Goal: Navigation & Orientation: Find specific page/section

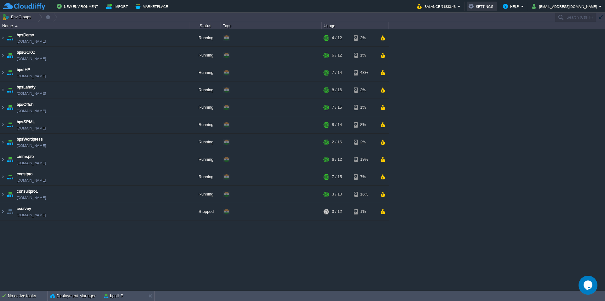
click at [495, 3] on button "Settings" at bounding box center [482, 7] width 26 height 8
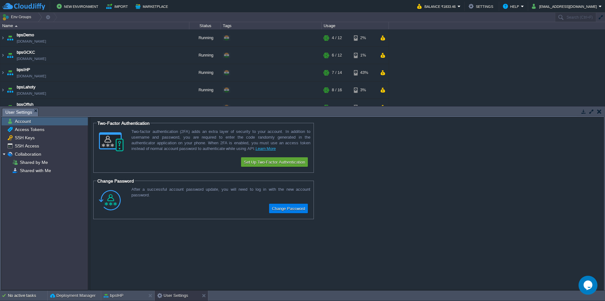
click at [409, 228] on form "Two-Factor Authentication Two-factor authentication (2FA) adds an extra layer o…" at bounding box center [347, 203] width 514 height 172
drag, startPoint x: 458, startPoint y: 3, endPoint x: 458, endPoint y: 7, distance: 3.8
click at [458, 3] on button "Balance ₹1833.46" at bounding box center [438, 7] width 40 height 8
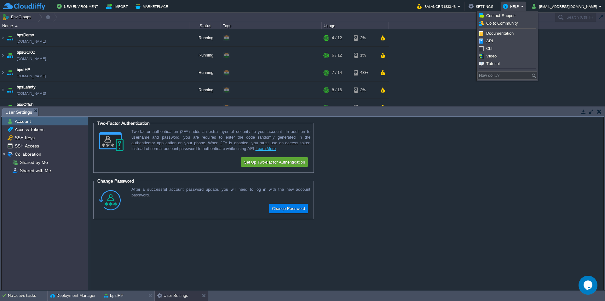
click at [521, 7] on button "Help" at bounding box center [512, 7] width 18 height 8
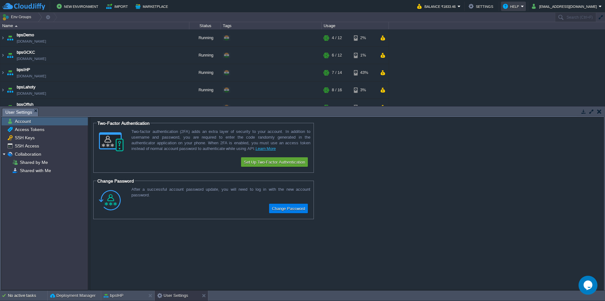
click at [521, 6] on button "Help" at bounding box center [512, 7] width 18 height 8
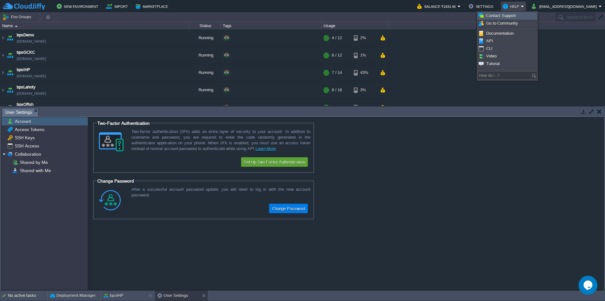
click at [507, 16] on span "Contact Support" at bounding box center [502, 15] width 30 height 5
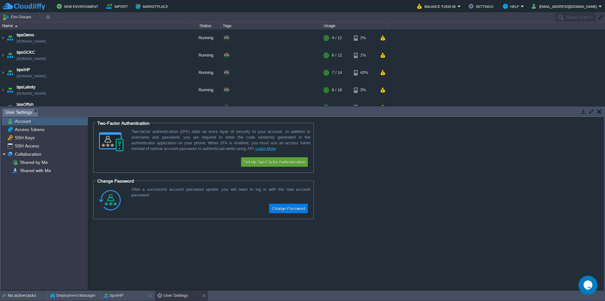
click at [433, 143] on form "Two-Factor Authentication Two-factor authentication (2FA) adds an extra layer o…" at bounding box center [347, 203] width 514 height 172
click at [32, 110] on em "User Settings" at bounding box center [21, 112] width 33 height 8
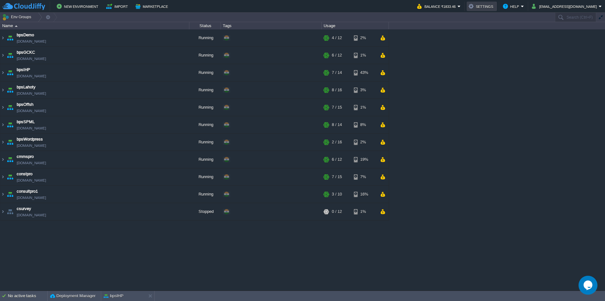
click at [492, 5] on button "Settings" at bounding box center [482, 7] width 26 height 8
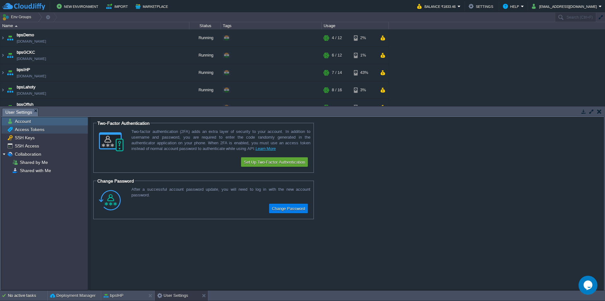
click at [43, 126] on div "Access Tokens" at bounding box center [45, 129] width 86 height 8
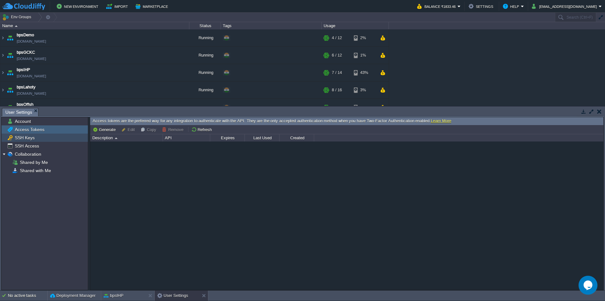
click at [32, 138] on span "SSH Keys" at bounding box center [25, 138] width 22 height 6
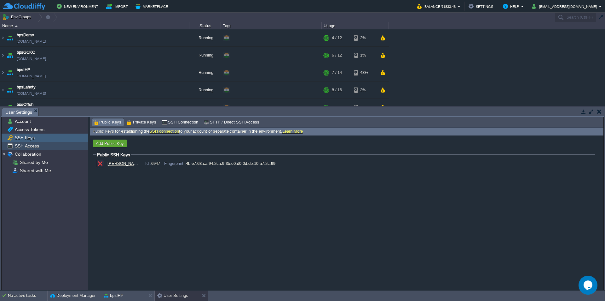
click at [33, 145] on span "SSH Access" at bounding box center [27, 146] width 26 height 6
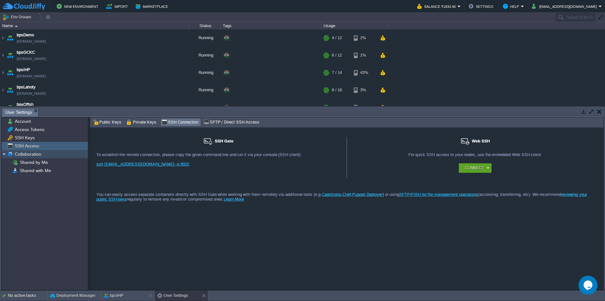
click at [38, 153] on span "Collaboration" at bounding box center [28, 154] width 29 height 6
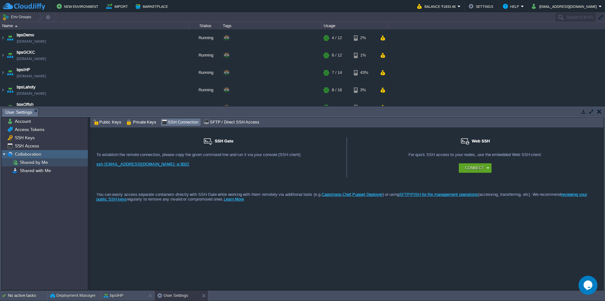
click at [41, 164] on span "Shared by Me" at bounding box center [34, 162] width 30 height 6
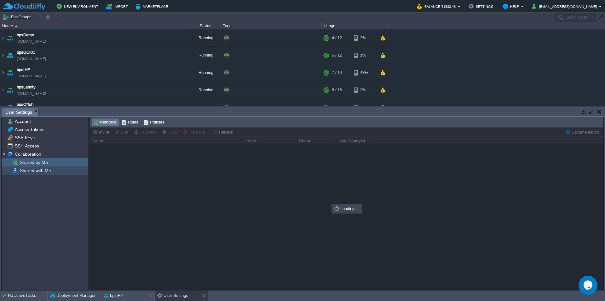
click at [42, 170] on span "Shared with Me" at bounding box center [35, 170] width 33 height 6
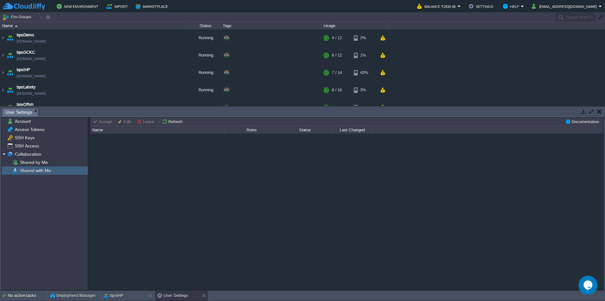
click at [32, 110] on em "User Settings" at bounding box center [21, 112] width 33 height 8
